Goal: Information Seeking & Learning: Learn about a topic

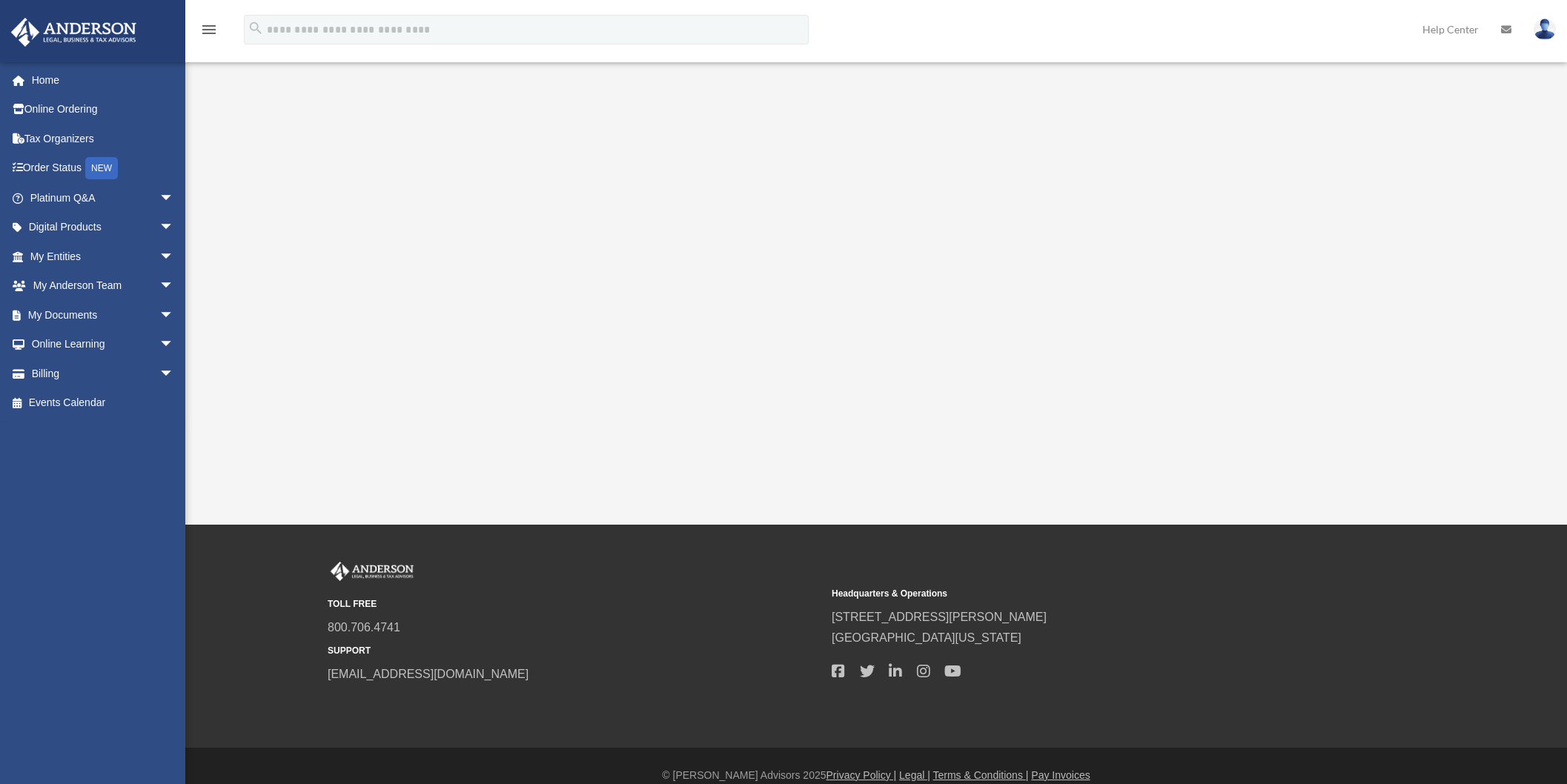
click at [50, 479] on div "[EMAIL_ADDRESS][DOMAIN_NAME] Sign Out [PERSON_NAME][EMAIL_ADDRESS][DOMAIN_NAME]…" at bounding box center [98, 397] width 196 height 673
click at [160, 200] on span "arrow_drop_down" at bounding box center [175, 198] width 30 height 31
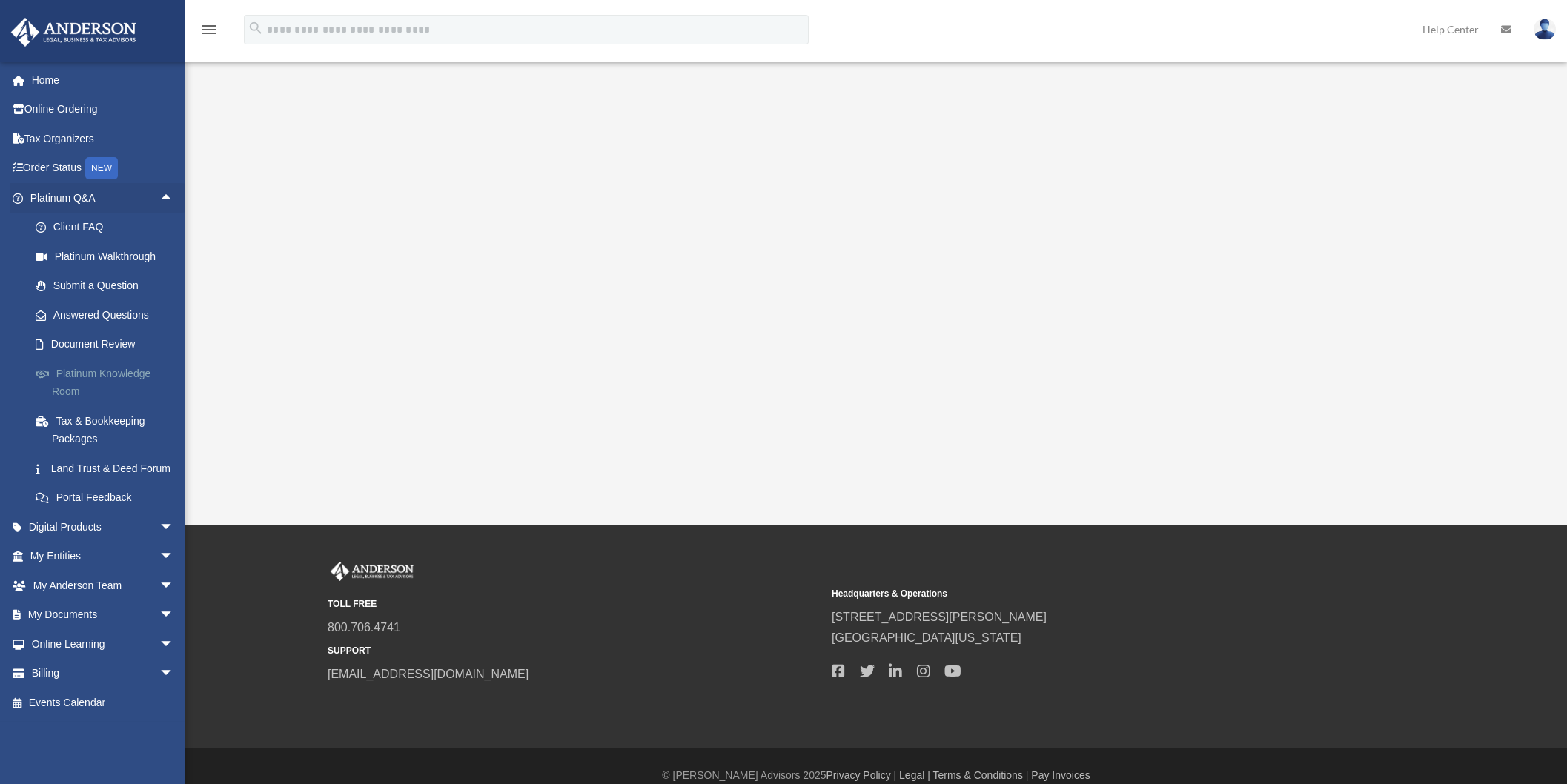
click at [75, 375] on link "Platinum Knowledge Room" at bounding box center [108, 382] width 175 height 47
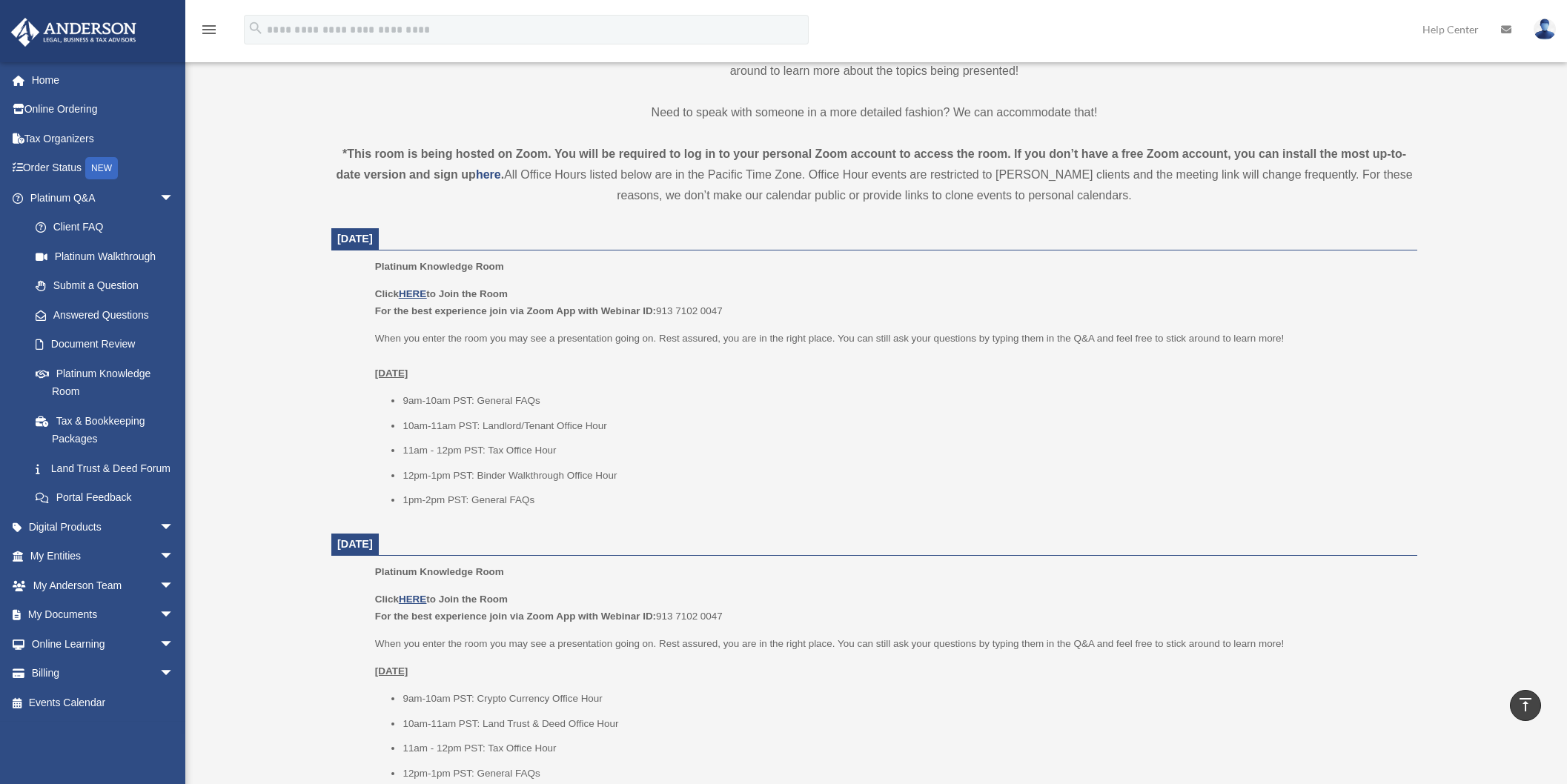
scroll to position [427, 0]
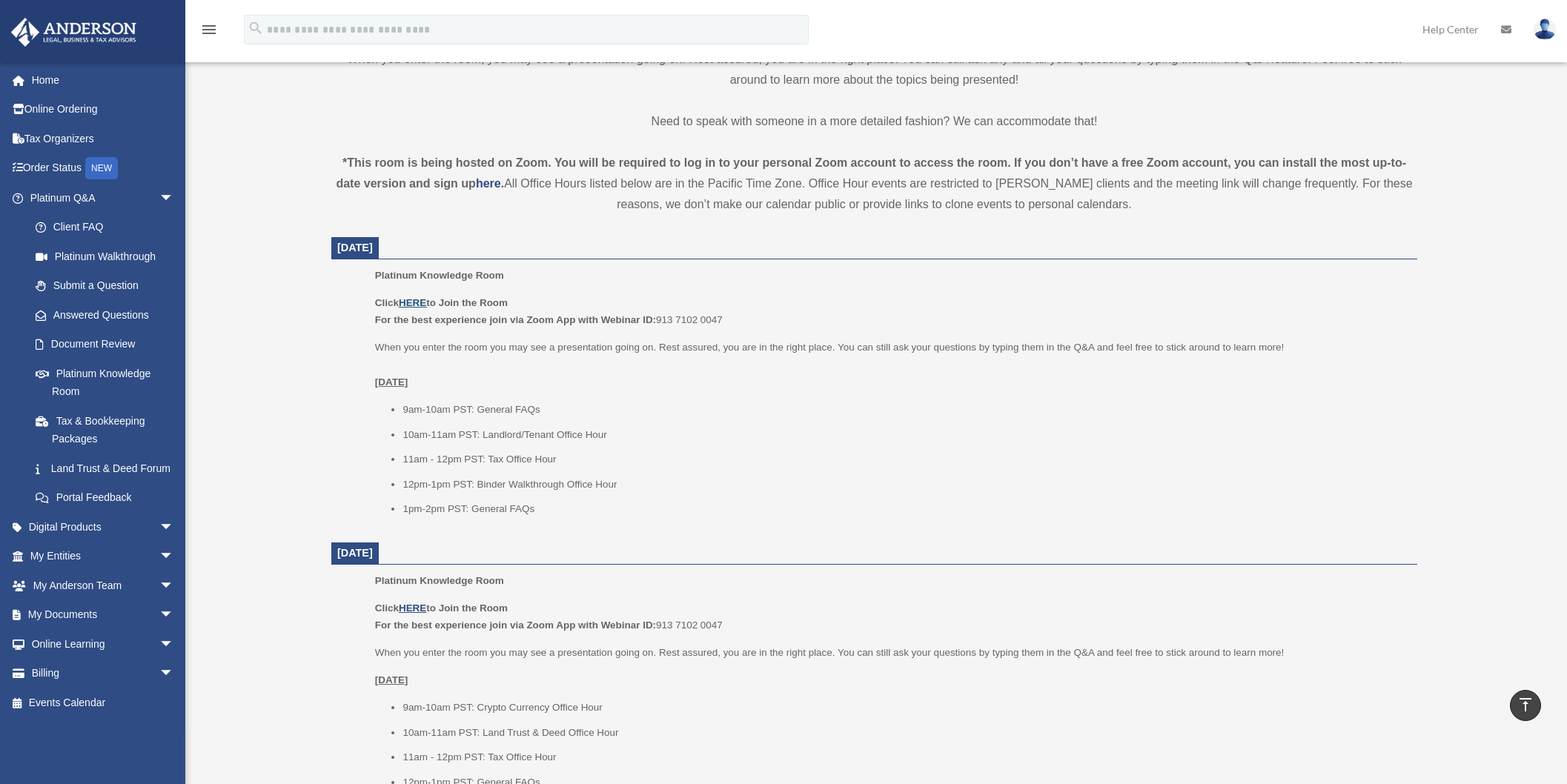
click at [410, 303] on u "HERE" at bounding box center [413, 302] width 27 height 11
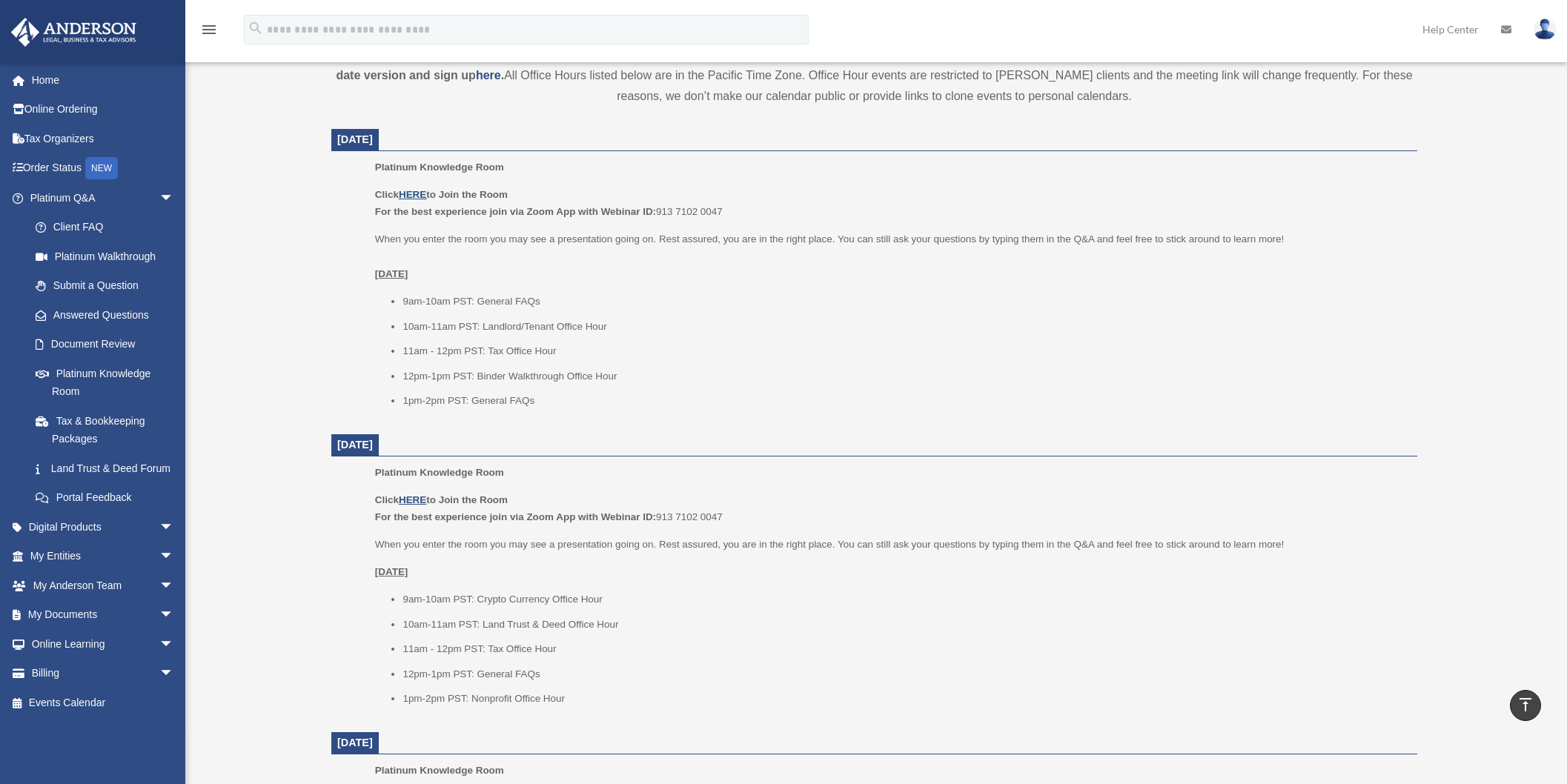
scroll to position [535, 0]
click at [412, 195] on u "HERE" at bounding box center [413, 193] width 27 height 11
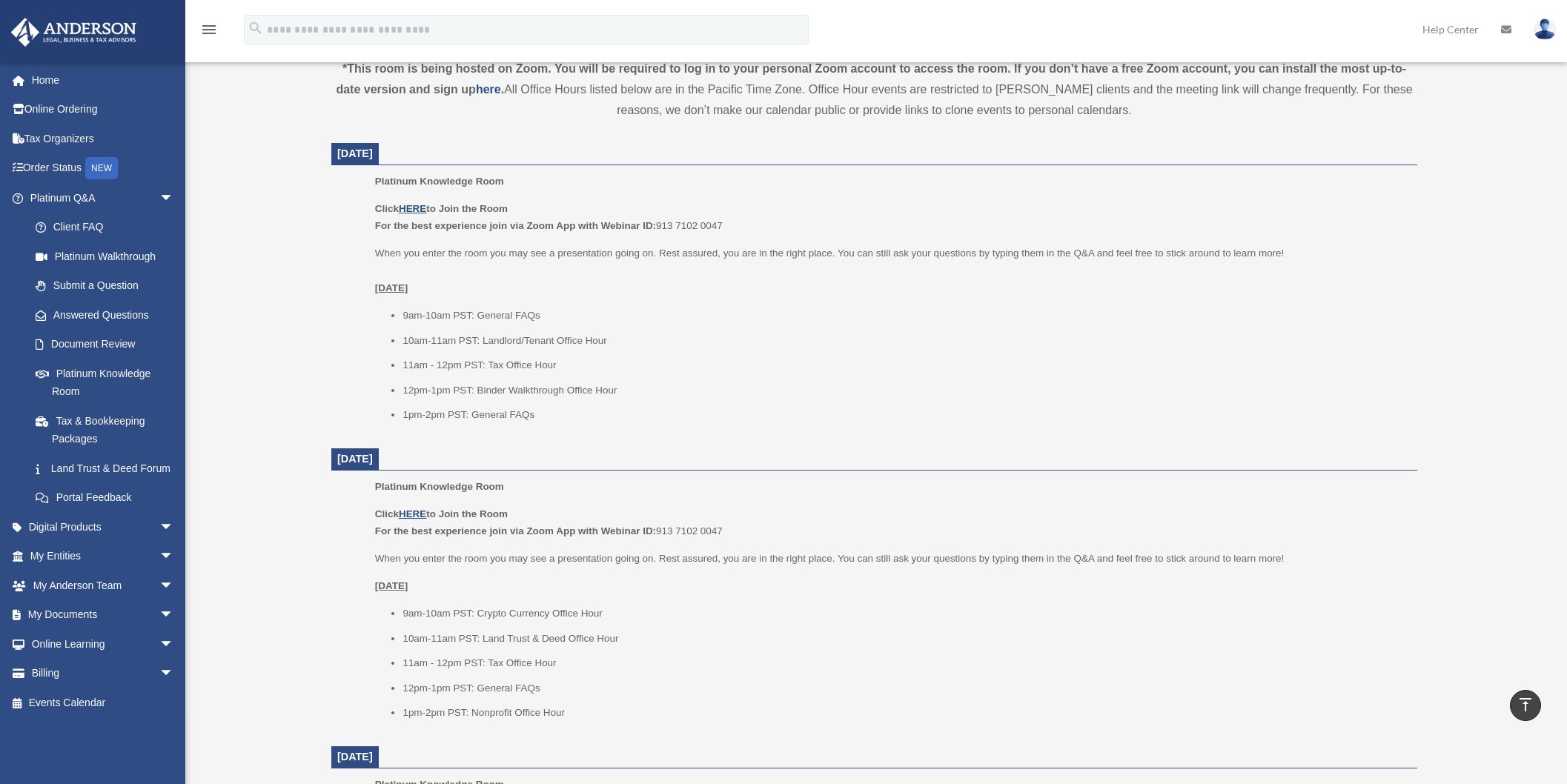
scroll to position [385, 0]
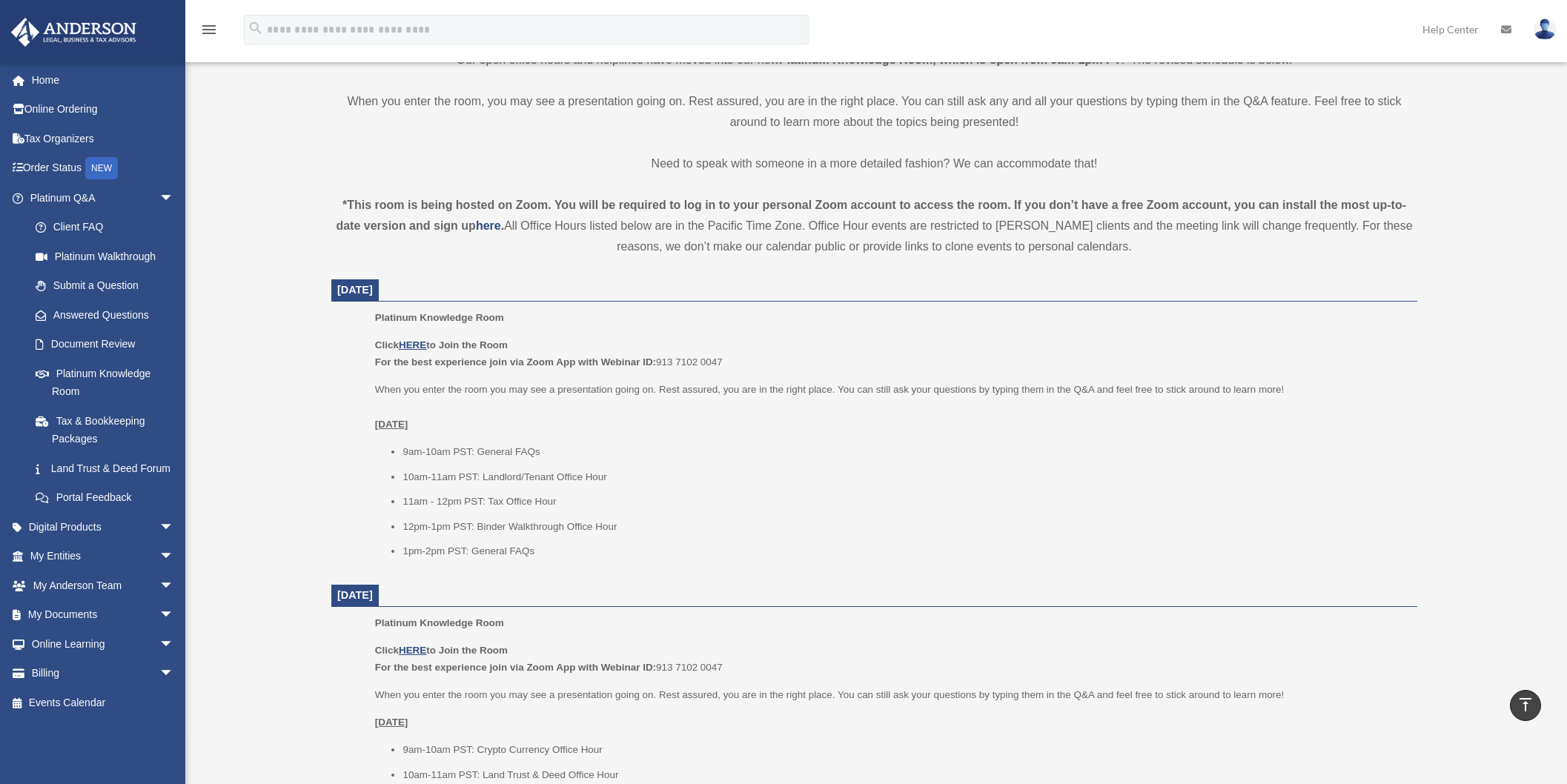
click at [1527, 705] on icon "vertical_align_top" at bounding box center [1525, 704] width 17 height 17
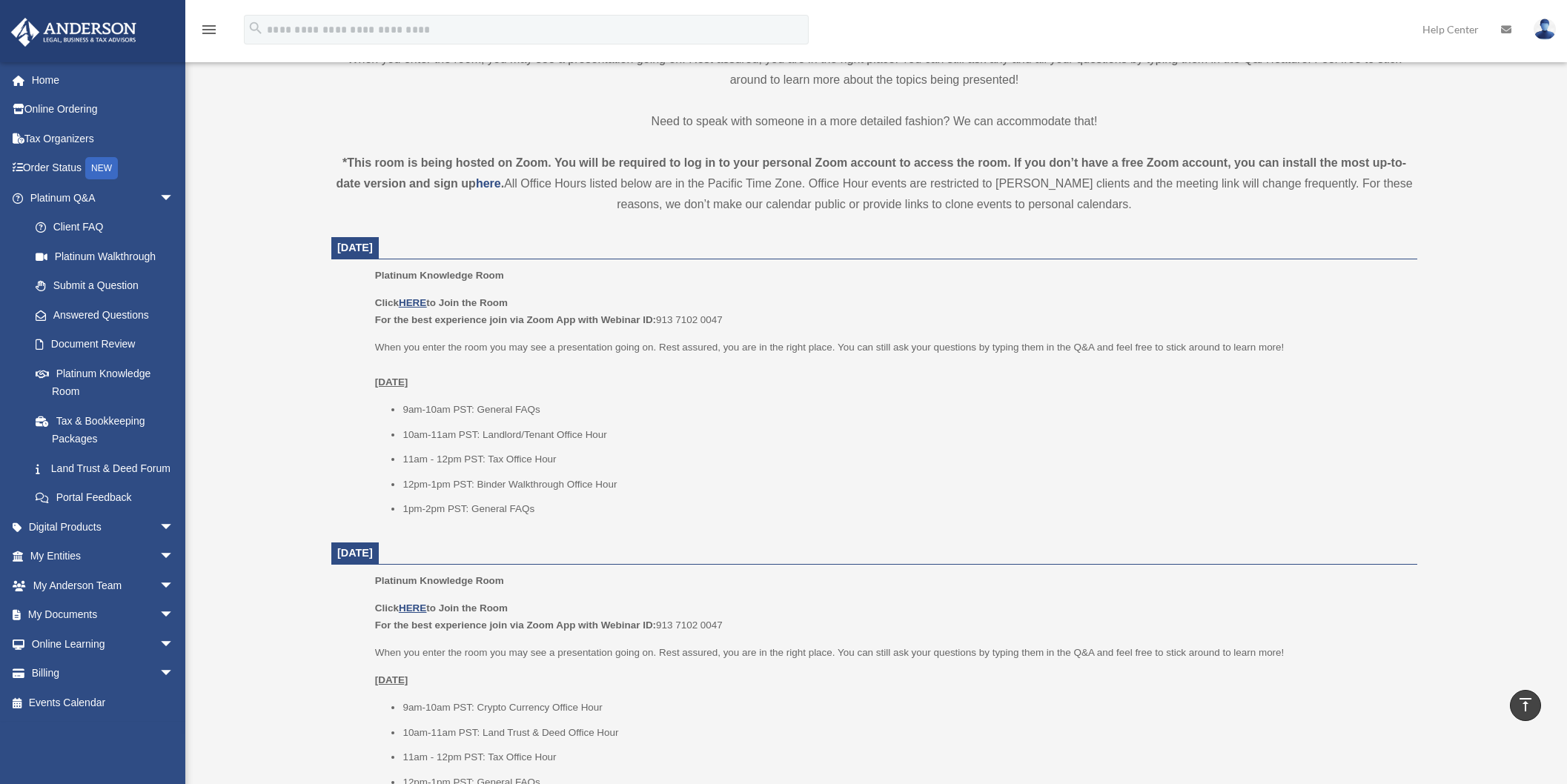
scroll to position [426, 0]
click at [419, 299] on u "HERE" at bounding box center [413, 303] width 27 height 11
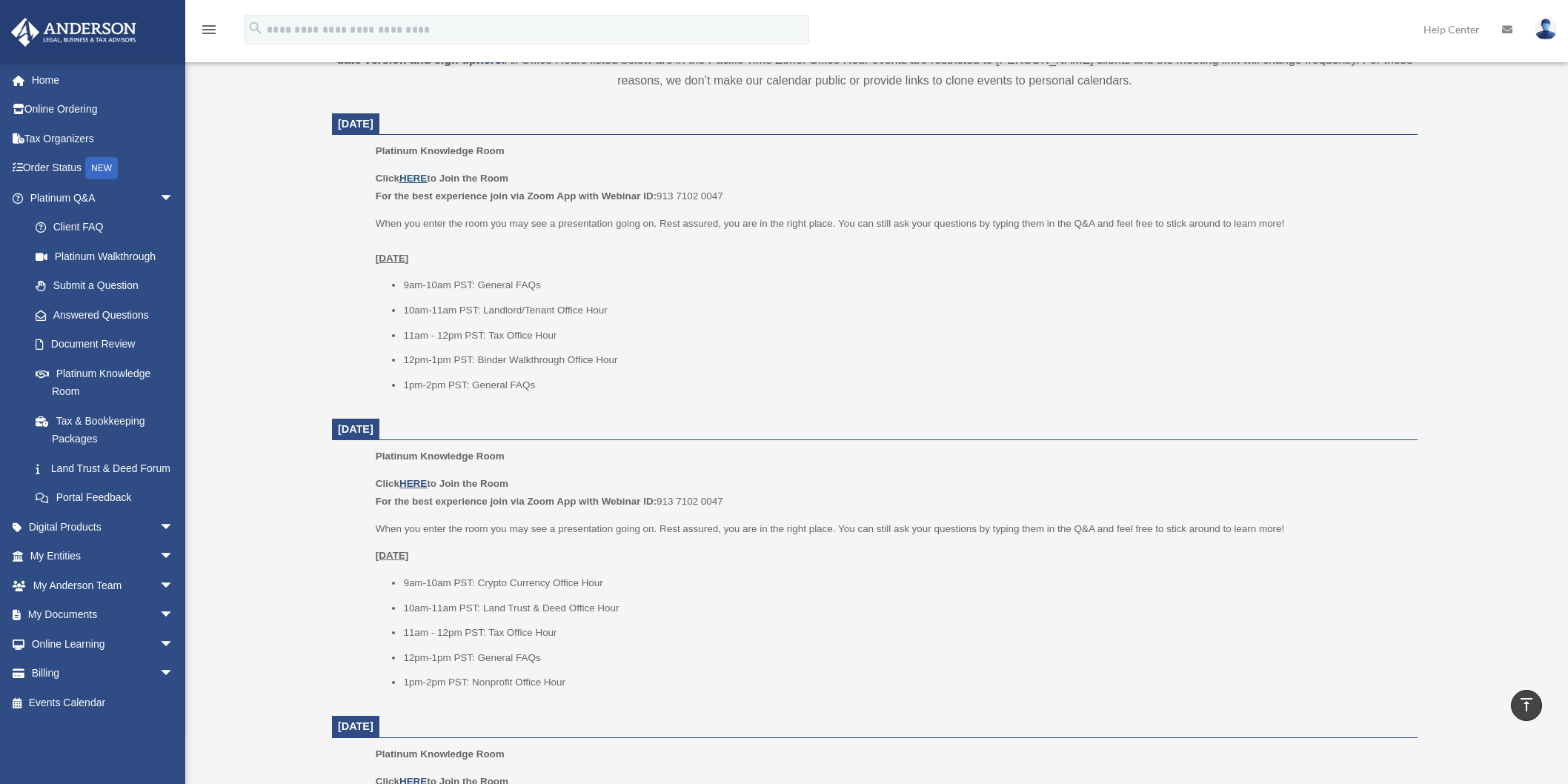
scroll to position [555, 0]
drag, startPoint x: 402, startPoint y: 353, endPoint x: 615, endPoint y: 355, distance: 213.0
click at [615, 355] on ul "9am-10am PST: General FAQs 10am-11am PST: Landlord/Tenant Office Hour 11am - 12…" at bounding box center [891, 330] width 1032 height 117
click at [599, 234] on p "When you enter the room you may see a presentation going on. Rest assured, you …" at bounding box center [891, 236] width 1032 height 52
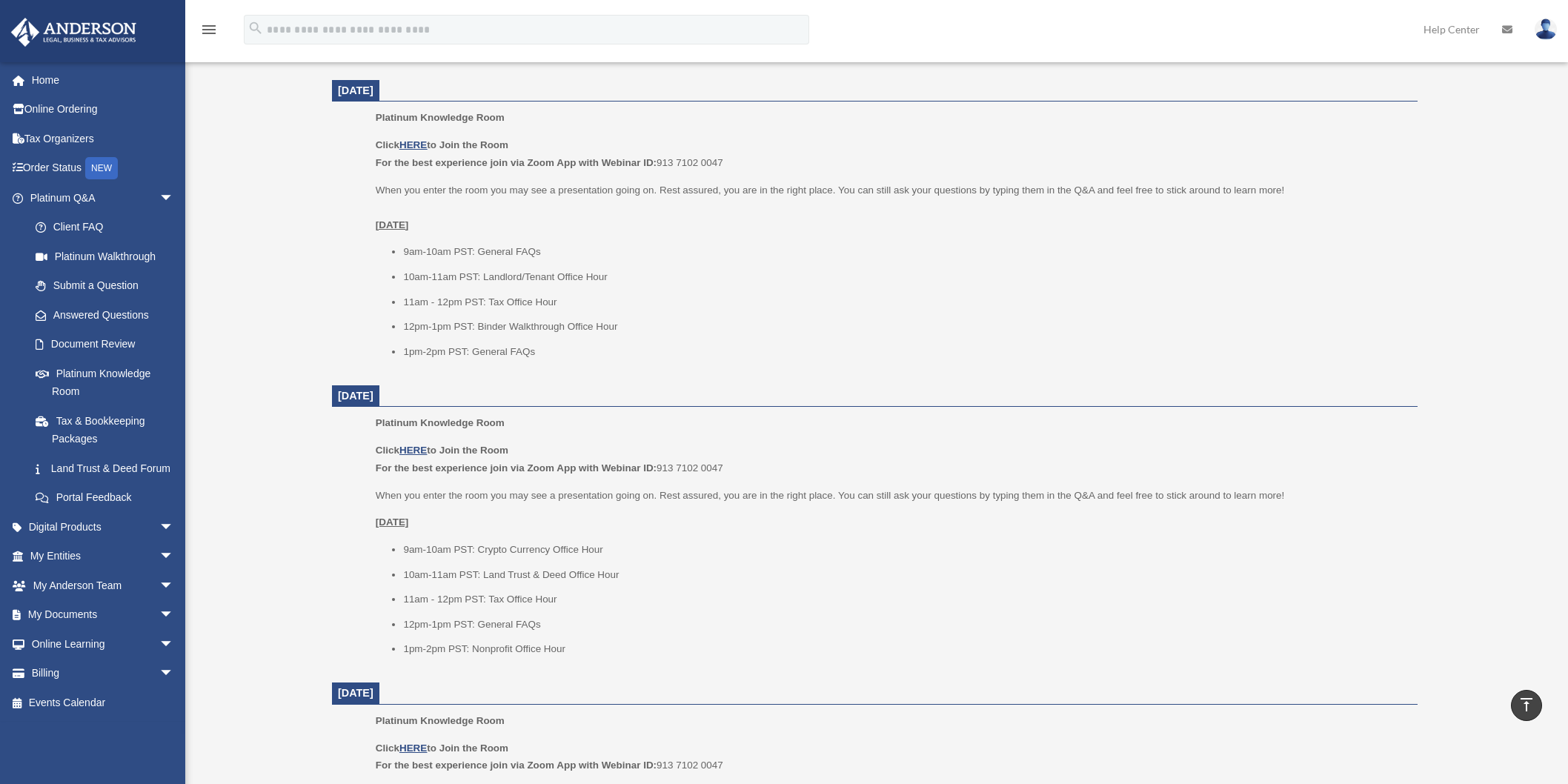
scroll to position [490, 0]
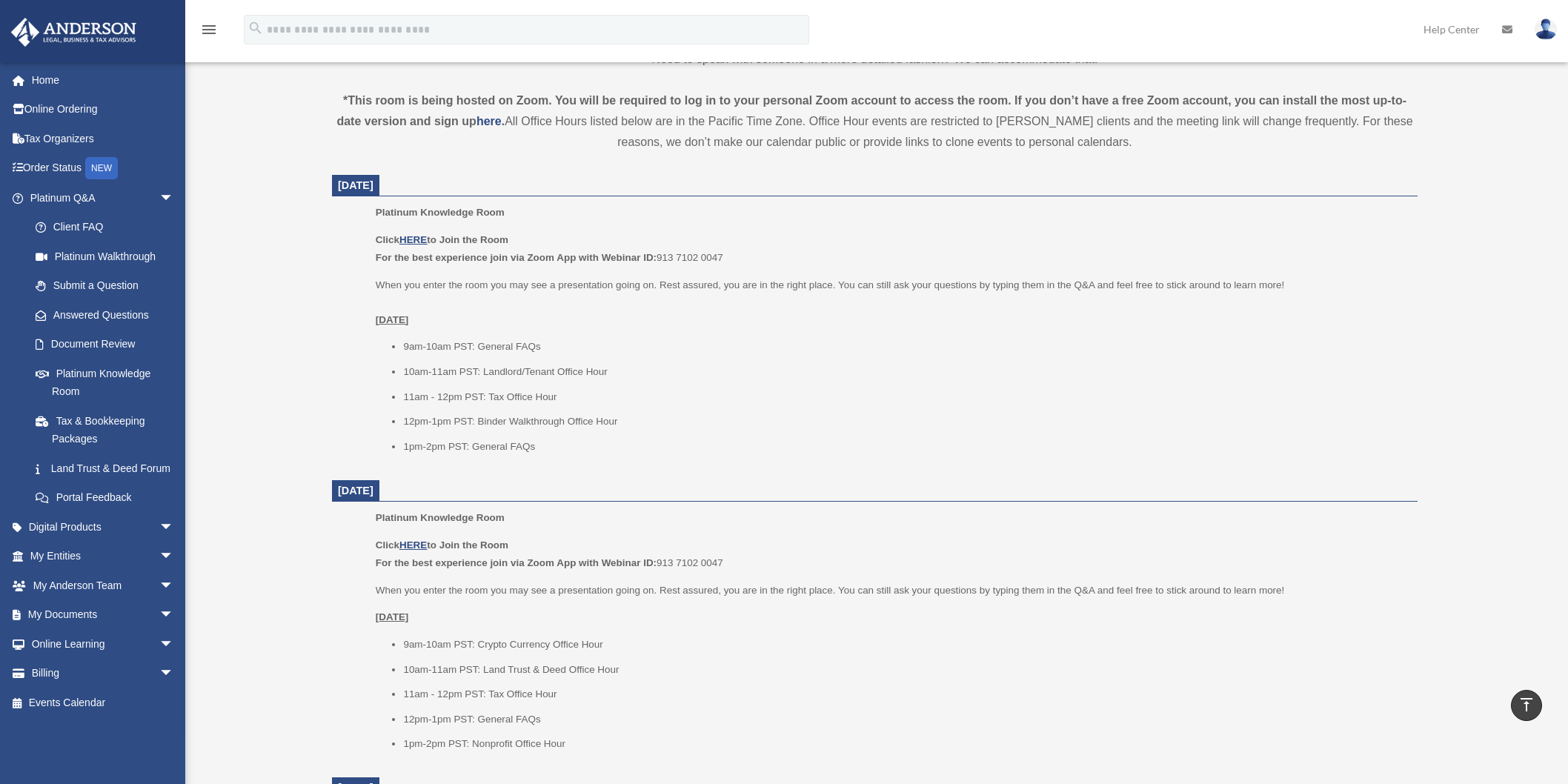
click at [619, 425] on li "12pm-1pm PST: Binder Walkthrough Office Hour" at bounding box center [905, 421] width 1004 height 17
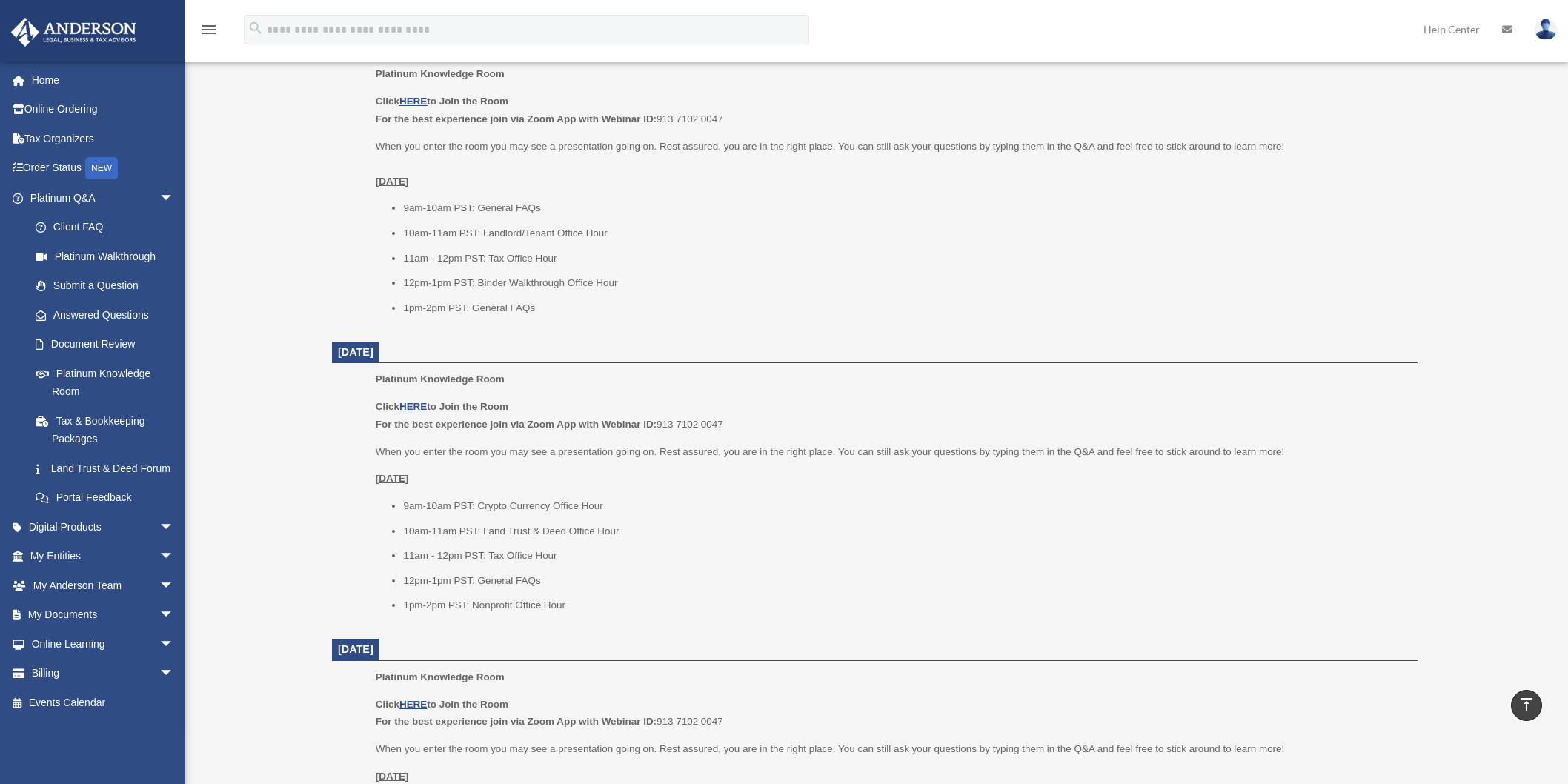
scroll to position [449, 0]
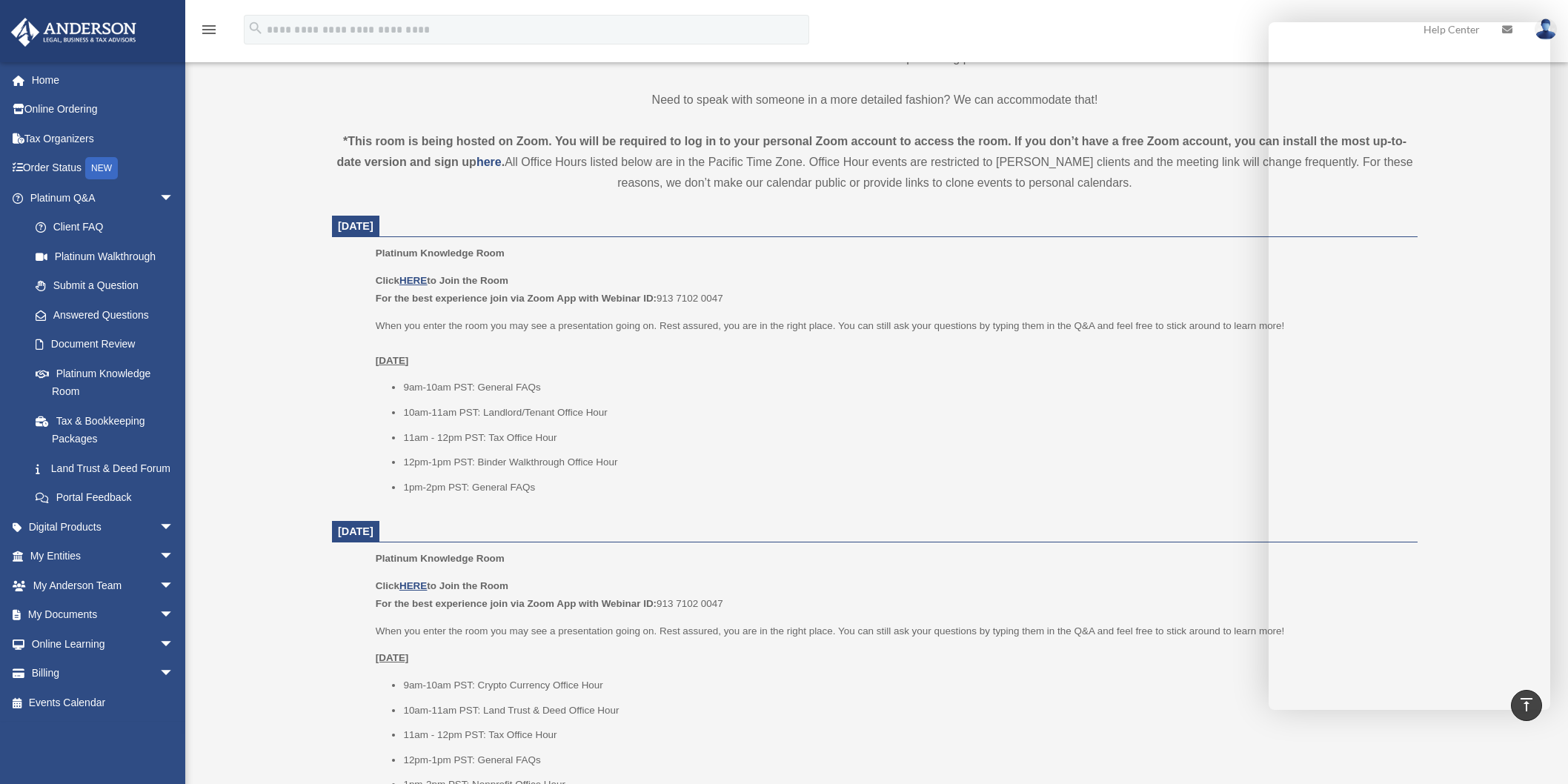
click at [1187, 441] on li "11am - 12pm PST: Tax Office Hour" at bounding box center [905, 437] width 1004 height 17
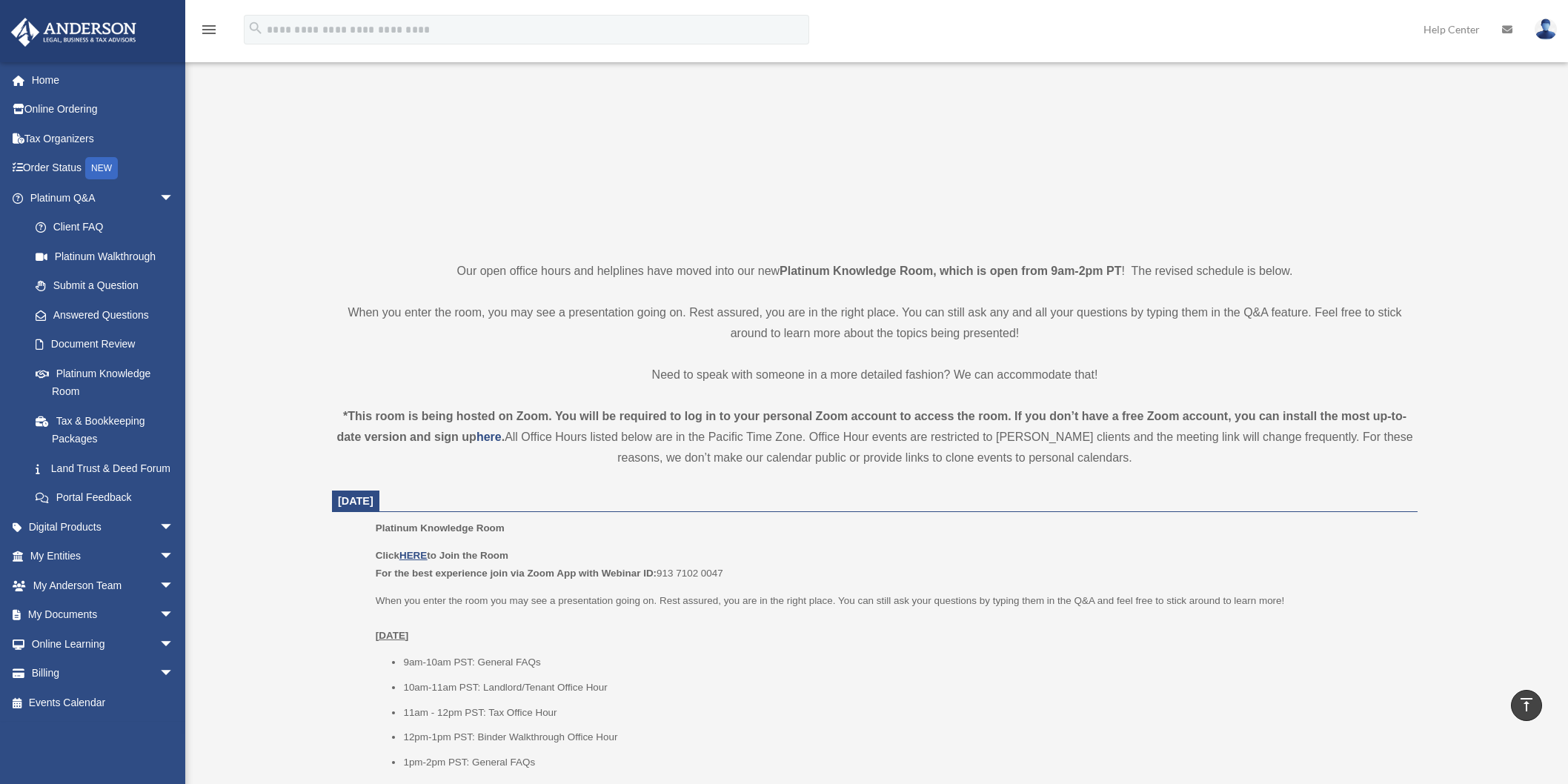
scroll to position [0, 0]
